Goal: Information Seeking & Learning: Learn about a topic

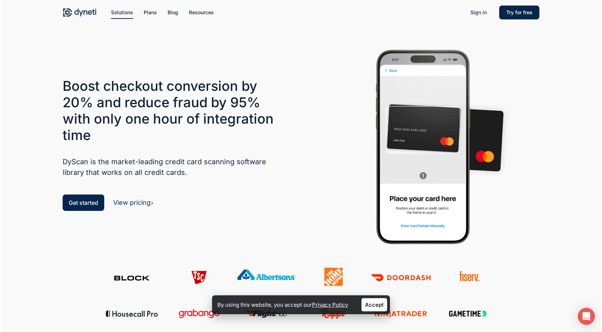
click at [176, 86] on h3 "Boost checkout conversion by 20% and reduce fraud by 95% with only one hour of …" at bounding box center [174, 110] width 222 height 65
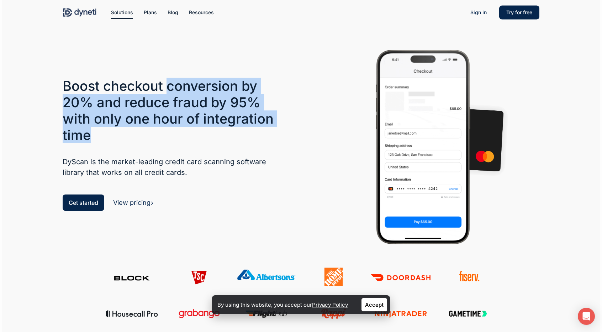
drag, startPoint x: 176, startPoint y: 86, endPoint x: 169, endPoint y: 133, distance: 48.2
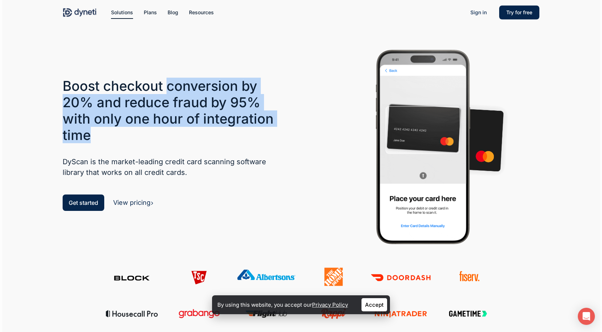
click at [169, 133] on h3 "Boost checkout conversion by 20% and reduce fraud by 95% with only one hour of …" at bounding box center [174, 110] width 222 height 65
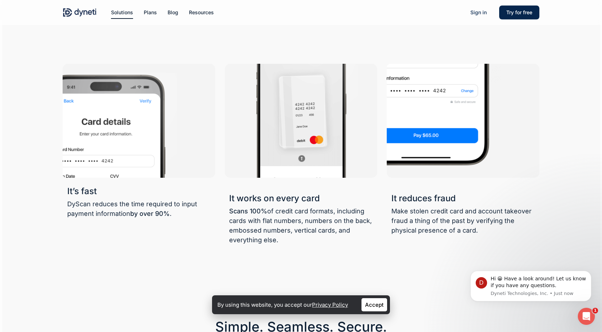
scroll to position [514, 0]
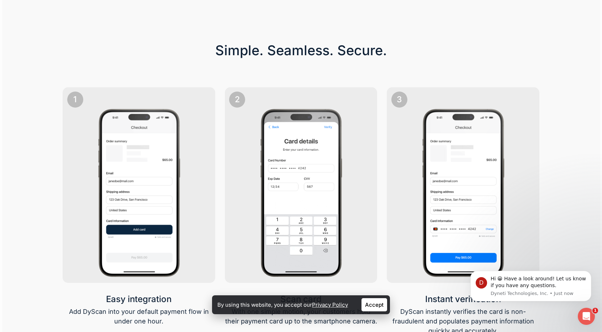
click at [169, 107] on div "1" at bounding box center [138, 99] width 143 height 16
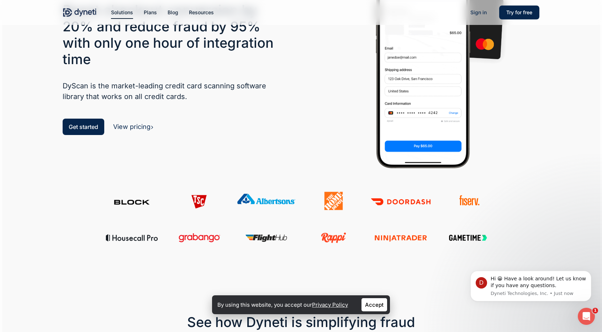
scroll to position [0, 0]
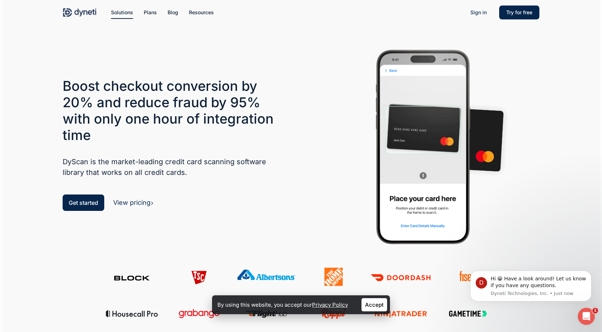
click at [146, 91] on h3 "Boost checkout conversion by 20% and reduce fraud by 95% with only one hour of …" at bounding box center [174, 110] width 222 height 65
drag, startPoint x: 146, startPoint y: 91, endPoint x: 120, endPoint y: 89, distance: 26.0
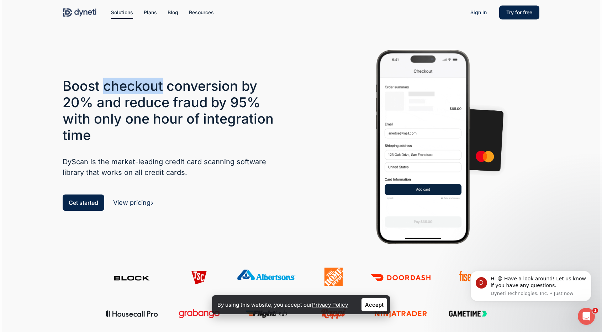
click at [120, 89] on h3 "Boost checkout conversion by 20% and reduce fraud by 95% with only one hour of …" at bounding box center [174, 110] width 222 height 65
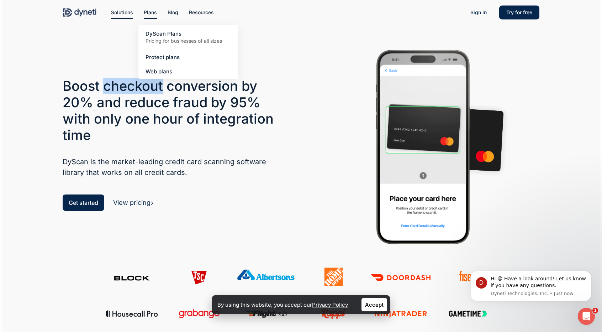
click at [152, 16] on link "Plans" at bounding box center [150, 13] width 13 height 8
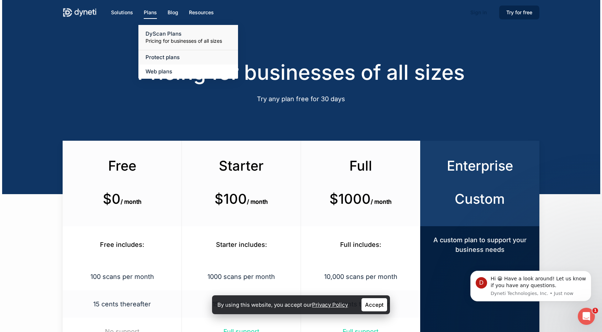
click at [162, 56] on span "Protect plans" at bounding box center [163, 57] width 34 height 7
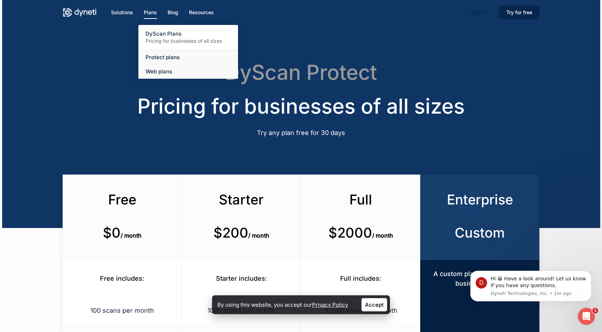
click at [167, 76] on link "Web plans" at bounding box center [188, 71] width 100 height 14
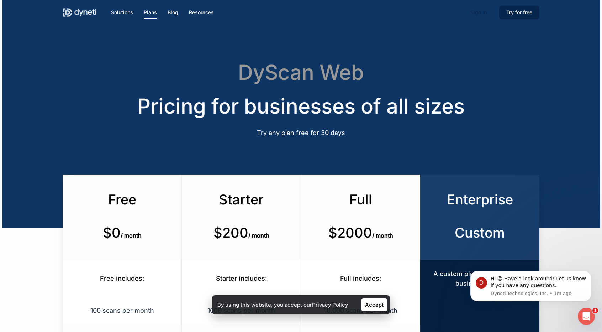
click at [76, 10] on img at bounding box center [80, 12] width 34 height 11
